Goal: Transaction & Acquisition: Purchase product/service

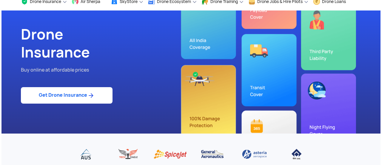
scroll to position [30, 0]
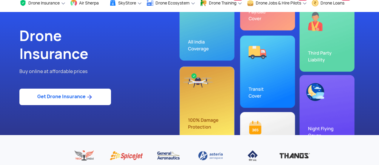
click at [76, 97] on link "Get Drone Insurance" at bounding box center [65, 96] width 92 height 16
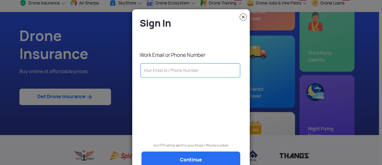
click at [167, 66] on input "text" at bounding box center [190, 70] width 100 height 14
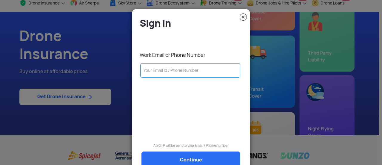
click at [186, 69] on input "text" at bounding box center [190, 70] width 100 height 14
type input "amitmishra6098@gmail.com"
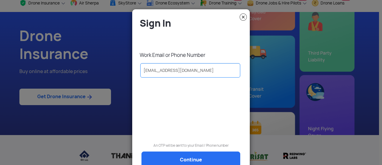
click at [199, 159] on link "Continue" at bounding box center [191, 159] width 99 height 17
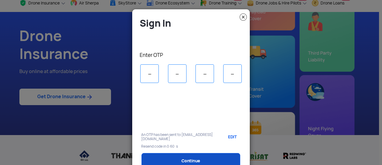
scroll to position [0, 0]
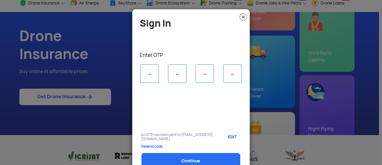
click at [150, 73] on input "tel" at bounding box center [149, 73] width 19 height 19
type input "5"
type input "2"
type input "1"
type input "7"
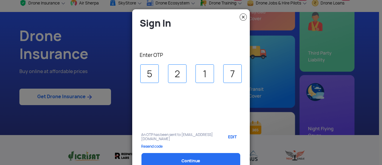
select select "1000000"
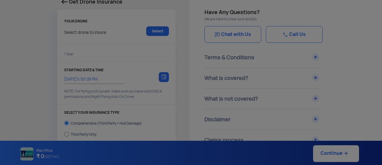
type input "25/9/2025, 6:00:00 PM"
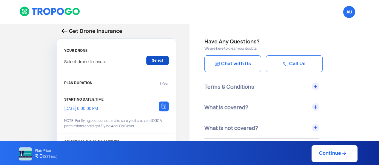
click at [163, 61] on link "Select" at bounding box center [157, 61] width 23 height 10
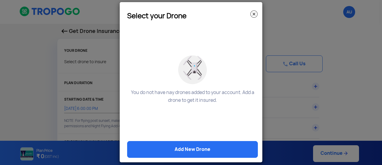
scroll to position [13, 0]
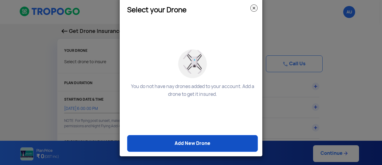
click at [193, 137] on link "Add New Drone" at bounding box center [192, 143] width 131 height 17
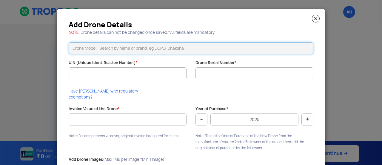
click at [136, 47] on input "text" at bounding box center [191, 48] width 245 height 12
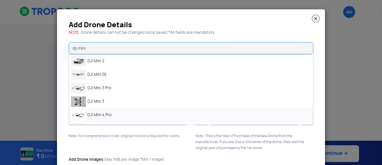
click at [87, 114] on li "DJI Mini 4 Pro" at bounding box center [191, 114] width 244 height 13
type input "DJI Mini 4 Pro"
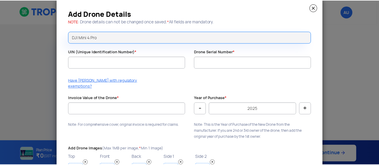
scroll to position [0, 0]
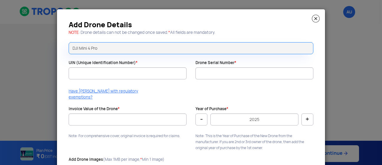
click at [315, 20] on img at bounding box center [316, 19] width 8 height 8
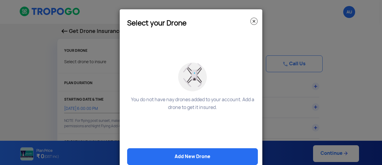
click at [253, 24] on img at bounding box center [254, 21] width 7 height 7
